Goal: Communication & Community: Connect with others

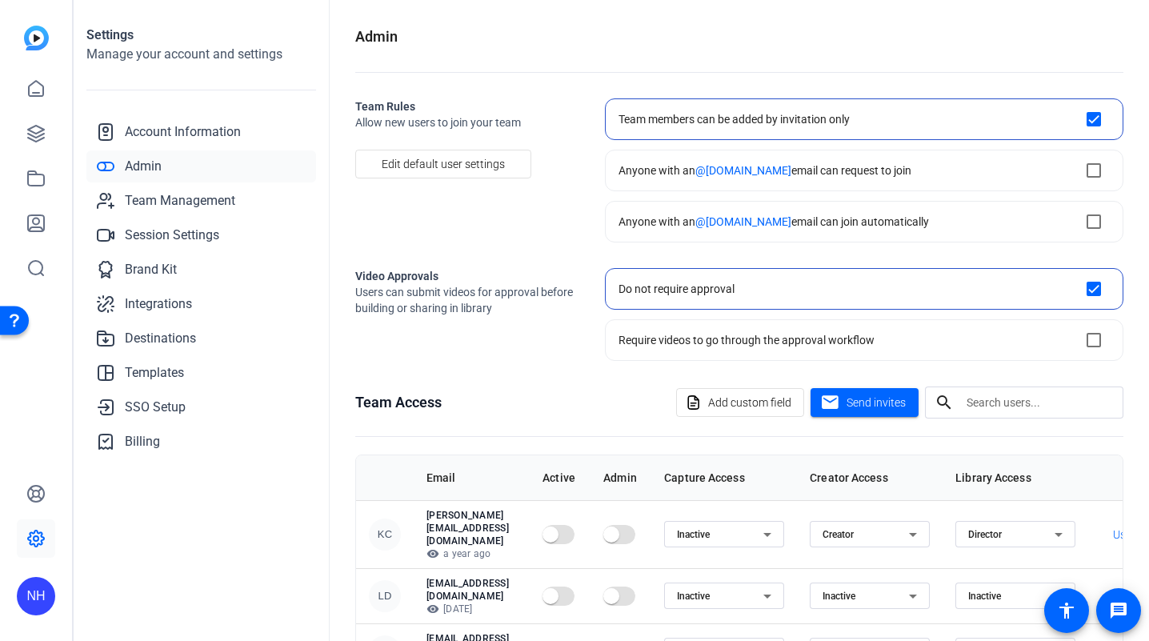
scroll to position [43, 0]
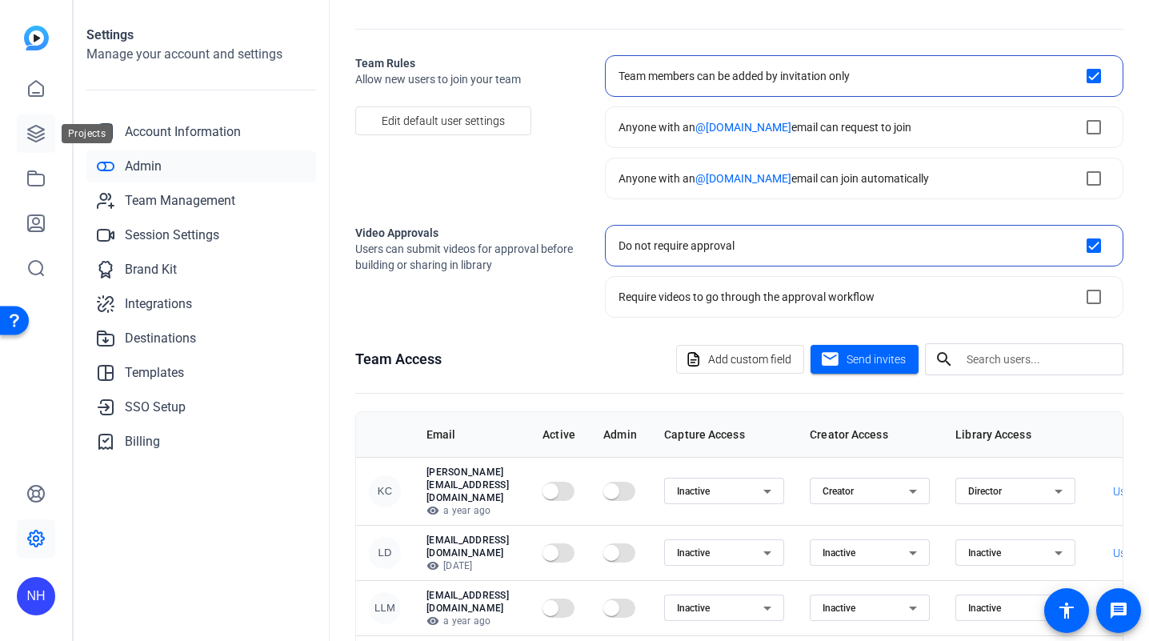
click at [40, 132] on icon at bounding box center [35, 133] width 19 height 19
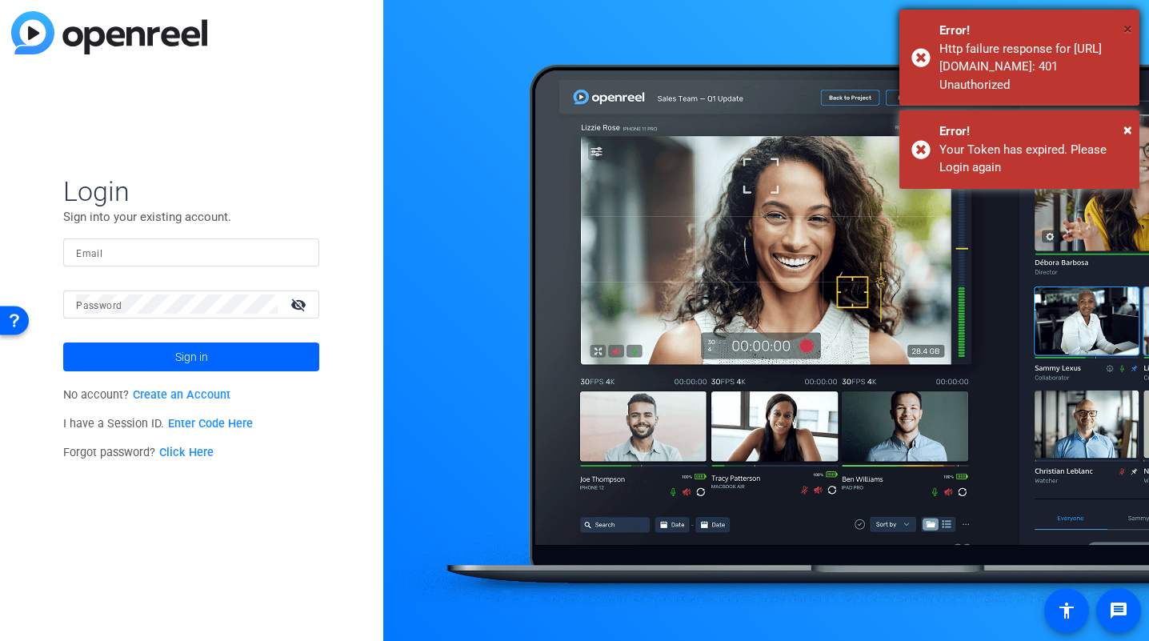
click at [1131, 29] on span "×" at bounding box center [1127, 28] width 9 height 19
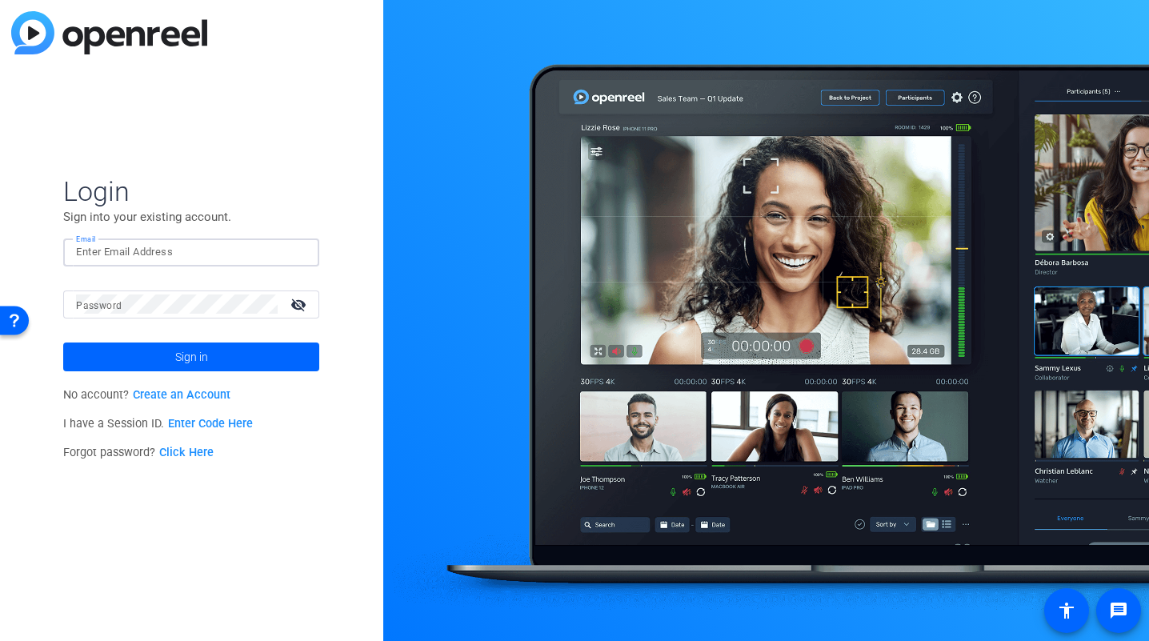
click at [177, 256] on input "Email" at bounding box center [191, 251] width 230 height 19
type input "[PERSON_NAME][EMAIL_ADDRESS][PERSON_NAME][DOMAIN_NAME]"
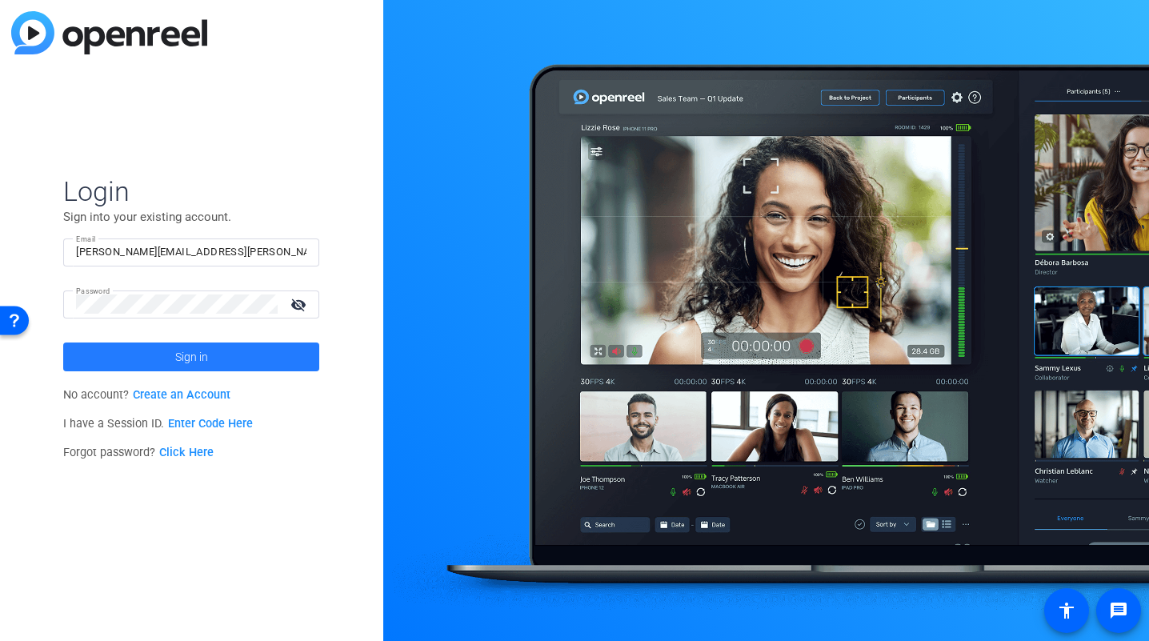
click at [202, 356] on span "Sign in" at bounding box center [191, 357] width 33 height 40
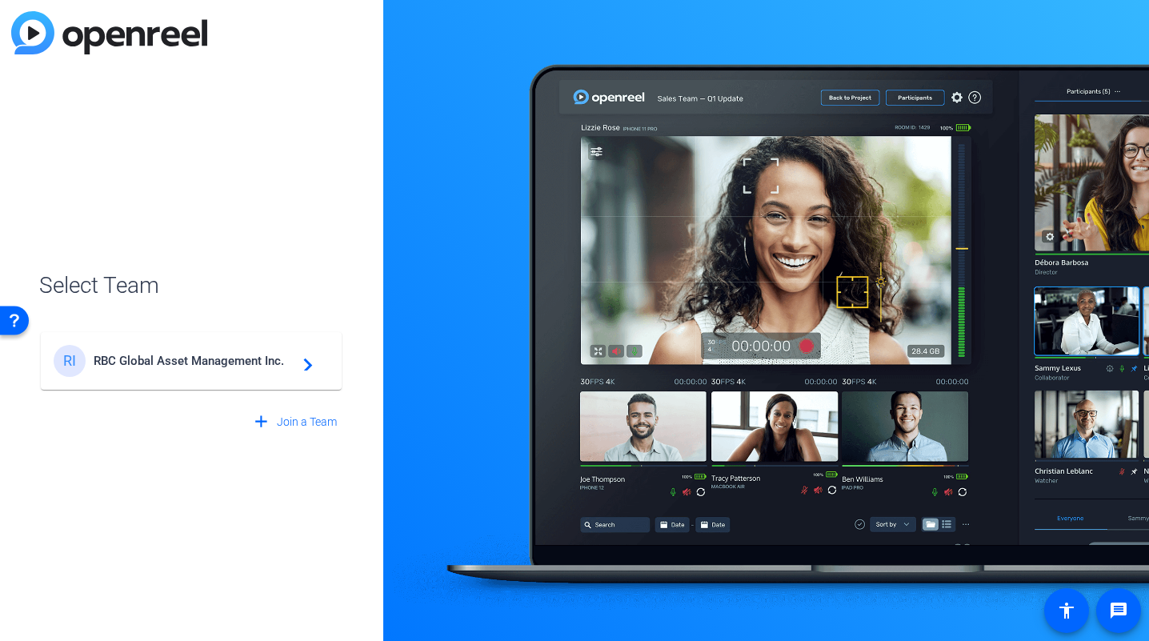
click at [202, 356] on span "RBC Global Asset Management Inc." at bounding box center [194, 361] width 200 height 14
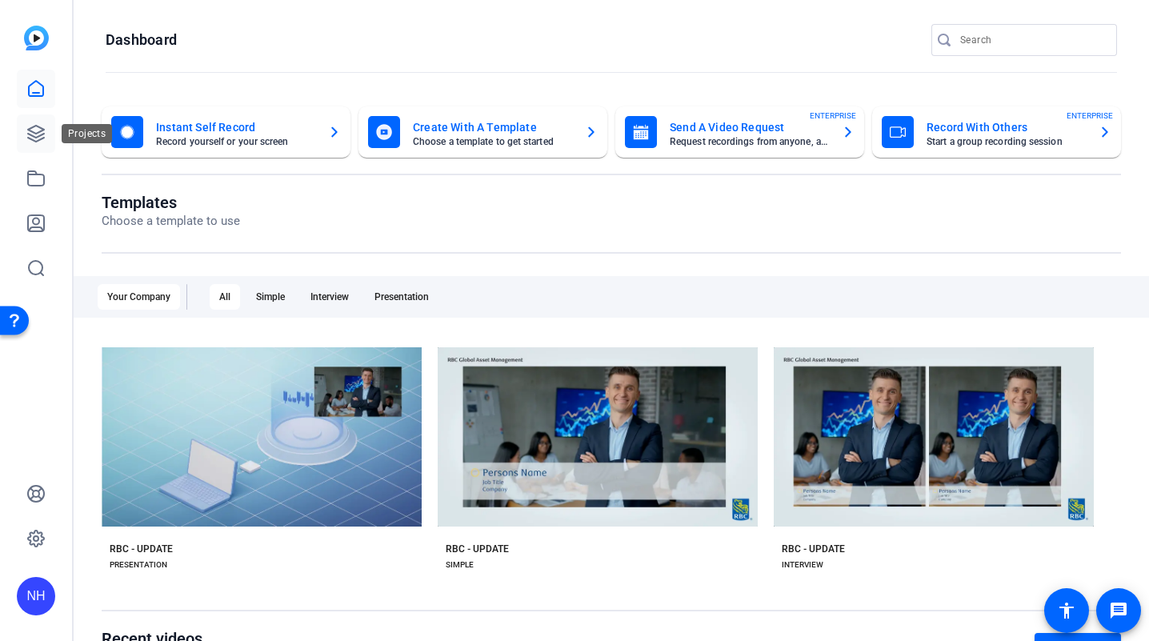
click at [38, 139] on icon at bounding box center [36, 134] width 16 height 16
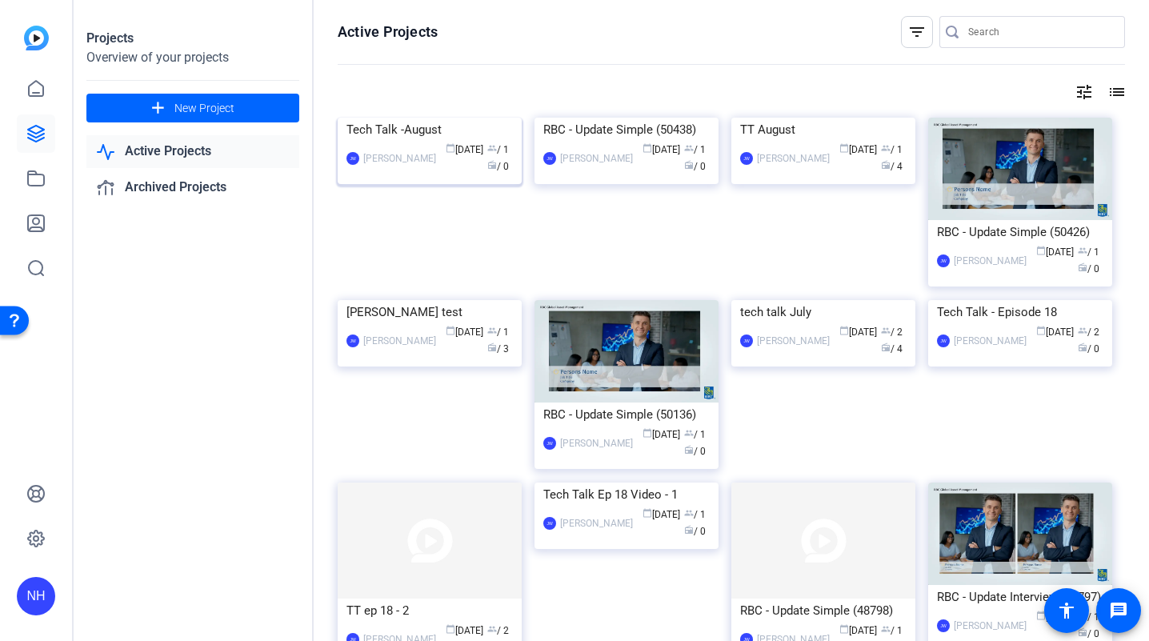
click at [425, 142] on div "Tech Talk -August" at bounding box center [429, 130] width 166 height 24
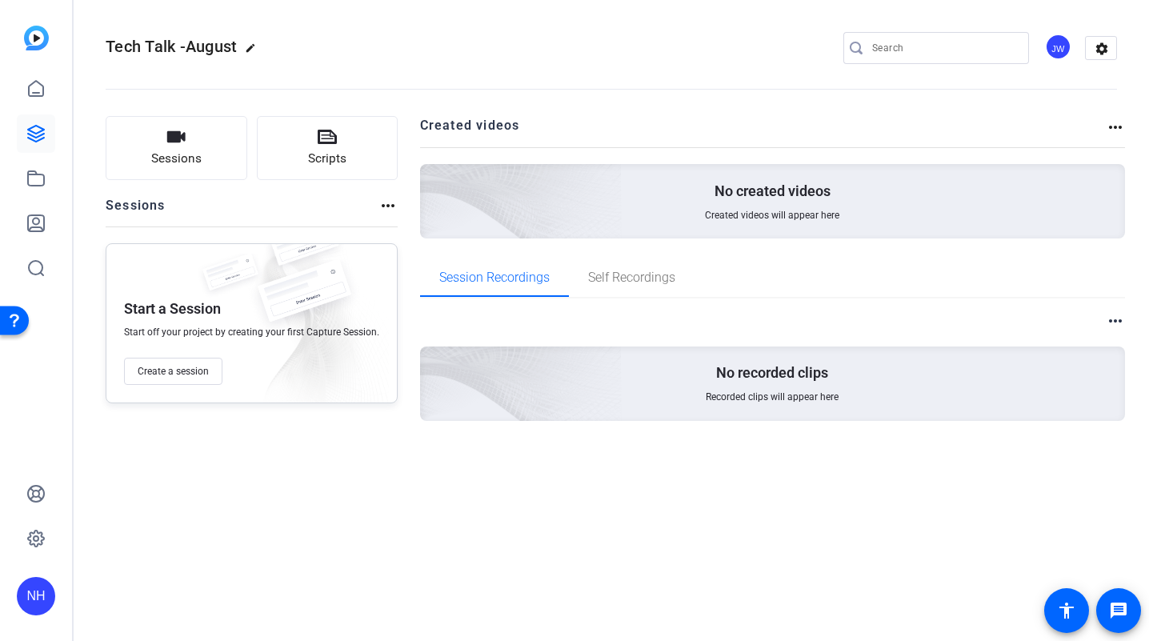
click at [1065, 46] on div "JW" at bounding box center [1058, 47] width 26 height 26
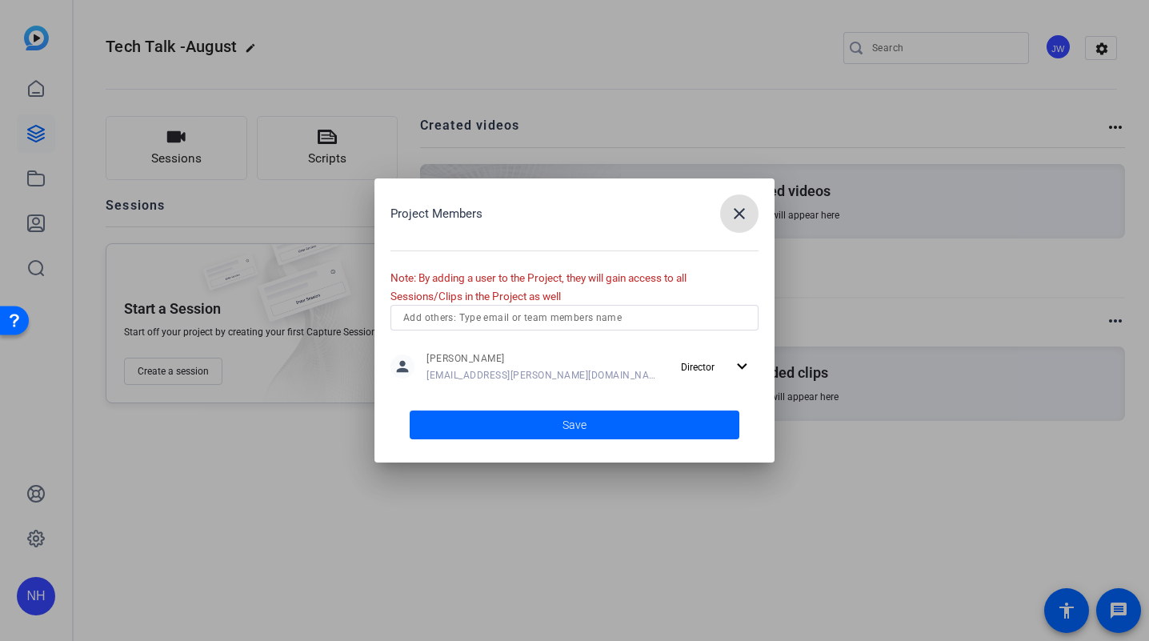
click at [594, 322] on input "text" at bounding box center [574, 317] width 342 height 19
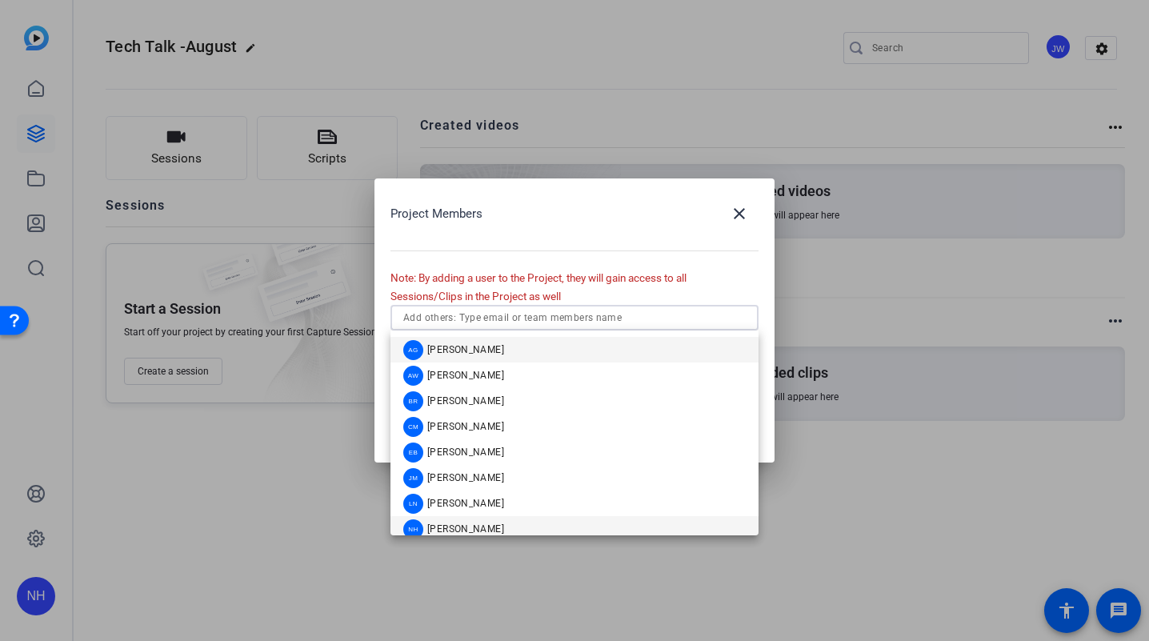
click at [501, 524] on span "[PERSON_NAME]" at bounding box center [465, 528] width 77 height 13
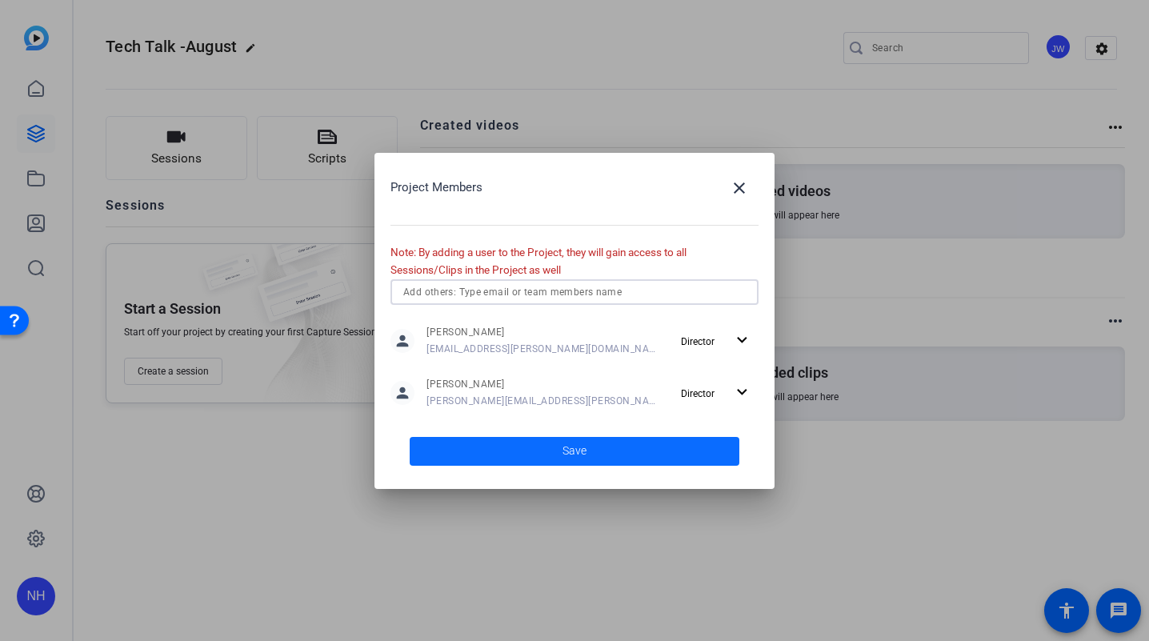
click at [588, 443] on span at bounding box center [575, 451] width 330 height 38
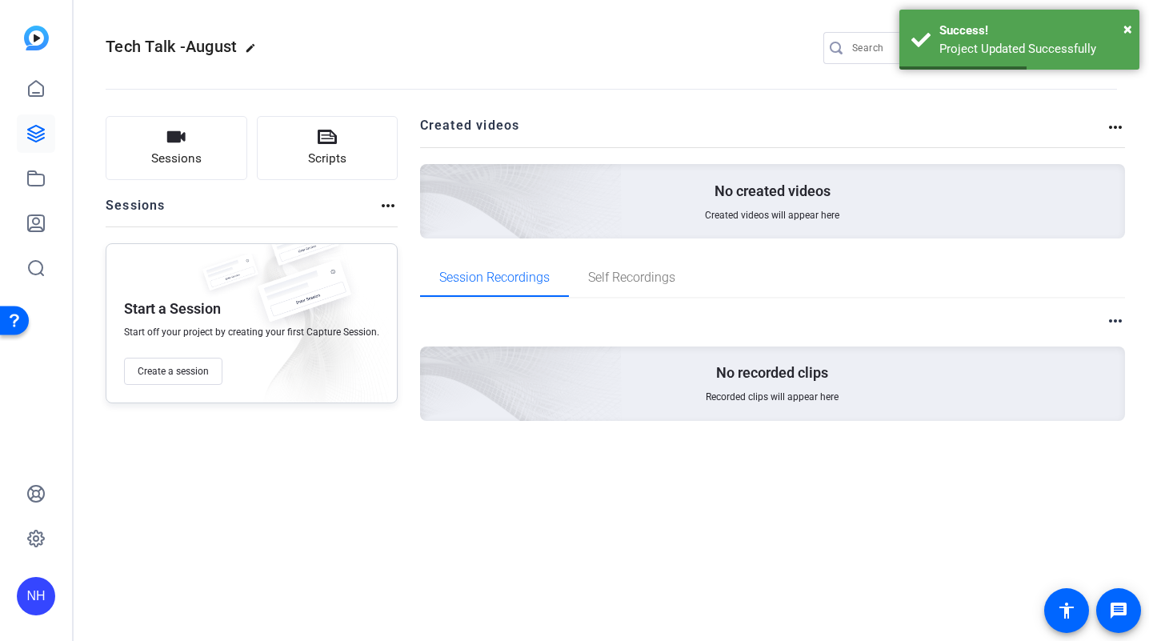
click at [614, 54] on div "Tech Talk -August edit JW NH settings" at bounding box center [611, 48] width 1011 height 24
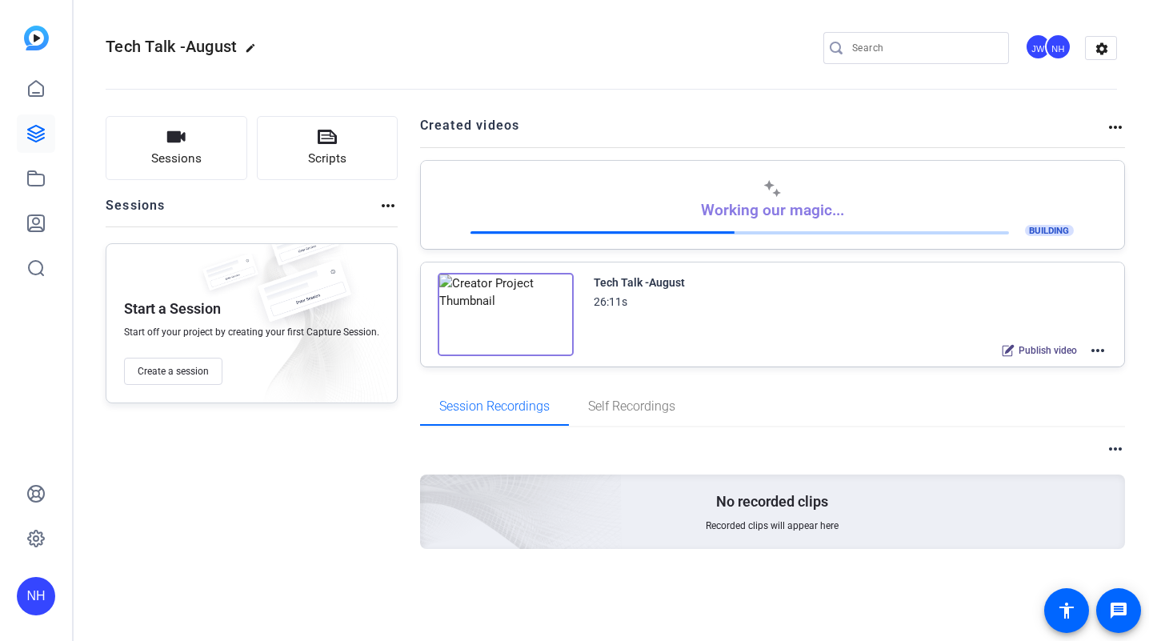
click at [1098, 353] on mat-icon "more_horiz" at bounding box center [1097, 350] width 19 height 19
click at [795, 397] on div at bounding box center [574, 320] width 1149 height 641
